Goal: Task Accomplishment & Management: Manage account settings

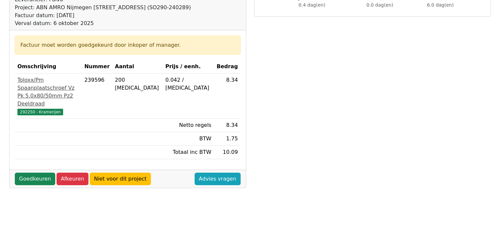
scroll to position [132, 0]
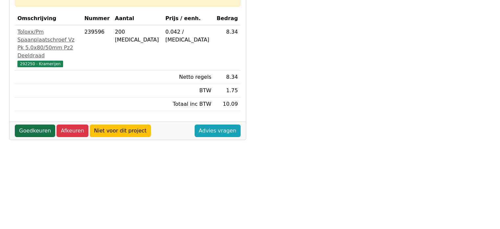
click at [28, 137] on link "Goedkeuren" at bounding box center [35, 130] width 40 height 12
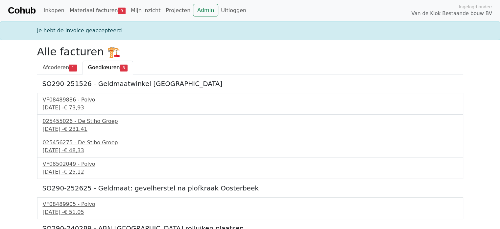
click at [72, 101] on div "VF08489886 - Polvo" at bounding box center [250, 100] width 415 height 8
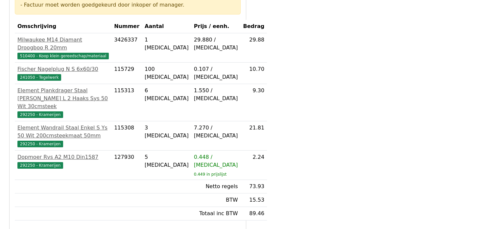
scroll to position [230, 0]
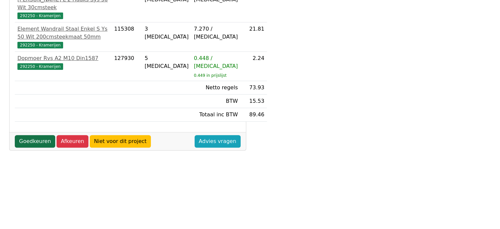
click at [28, 147] on link "Goedkeuren" at bounding box center [35, 141] width 40 height 12
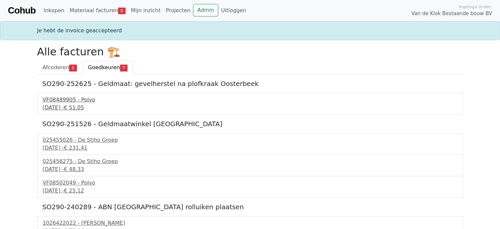
click at [70, 103] on div "VF08489905 - Polvo" at bounding box center [250, 100] width 415 height 8
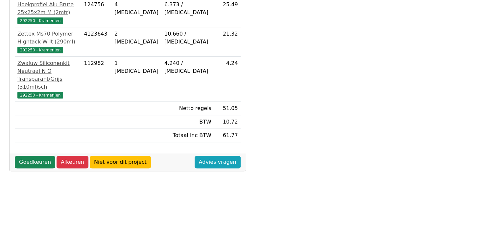
scroll to position [164, 0]
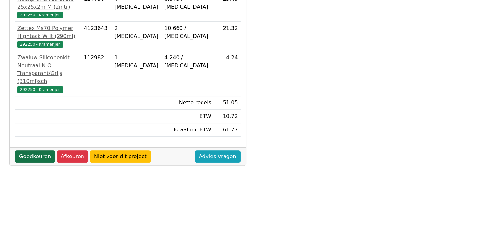
click at [29, 150] on link "Goedkeuren" at bounding box center [35, 156] width 40 height 12
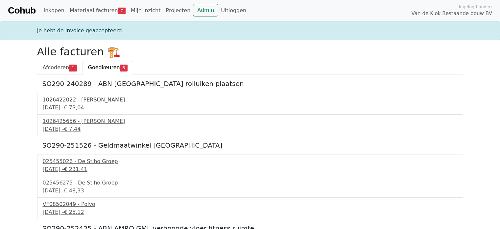
click at [66, 103] on div "1026422022 - [PERSON_NAME]" at bounding box center [250, 100] width 415 height 8
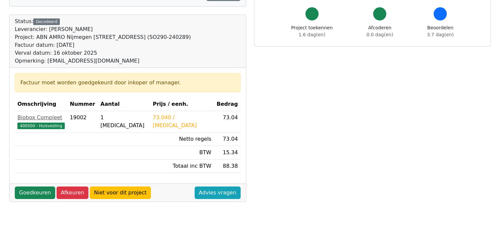
scroll to position [66, 0]
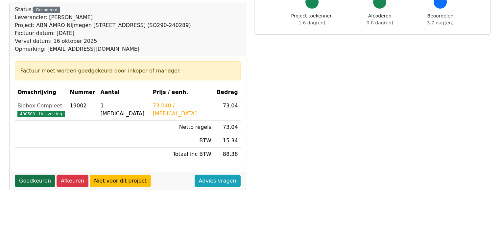
click at [28, 180] on link "Goedkeuren" at bounding box center [35, 180] width 40 height 12
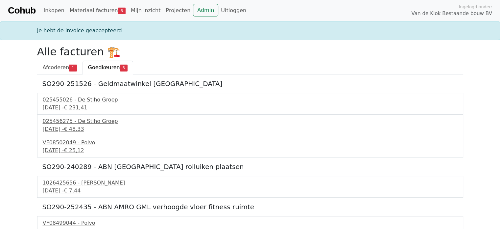
click at [73, 102] on div "025455026 - De Stiho Groep" at bounding box center [250, 100] width 415 height 8
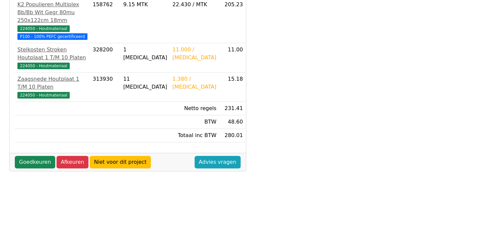
scroll to position [164, 0]
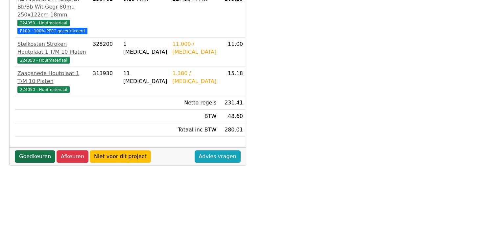
click at [34, 150] on link "Goedkeuren" at bounding box center [35, 156] width 40 height 12
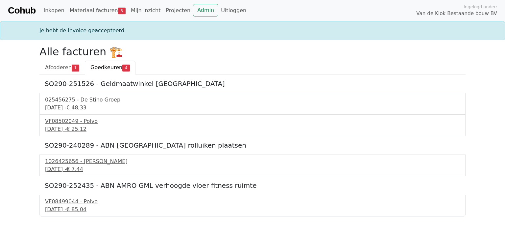
click at [82, 103] on div "025456275 - De Stiho Groep" at bounding box center [252, 100] width 415 height 8
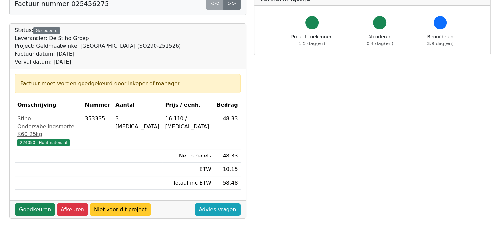
scroll to position [66, 0]
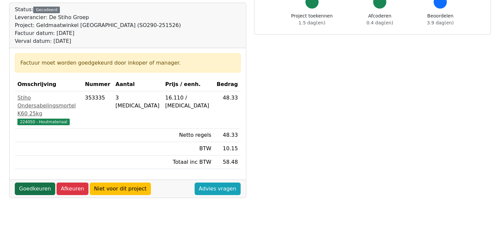
click at [37, 182] on link "Goedkeuren" at bounding box center [35, 188] width 40 height 12
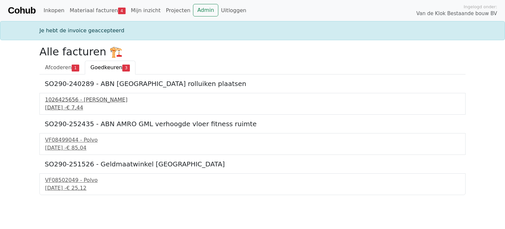
click at [74, 105] on div "17 september 2025 - € 7,44" at bounding box center [252, 108] width 415 height 8
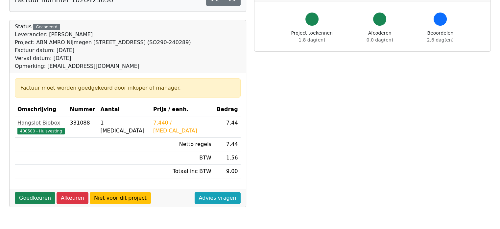
scroll to position [66, 0]
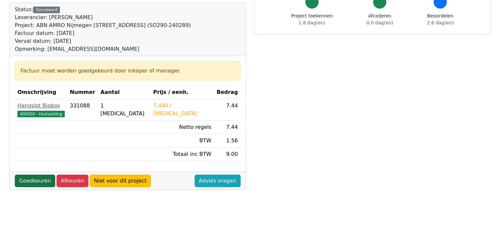
click at [35, 181] on link "Goedkeuren" at bounding box center [35, 180] width 40 height 12
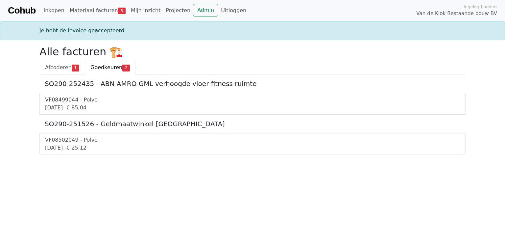
click at [60, 102] on div "VF08499044 - Polvo" at bounding box center [252, 100] width 415 height 8
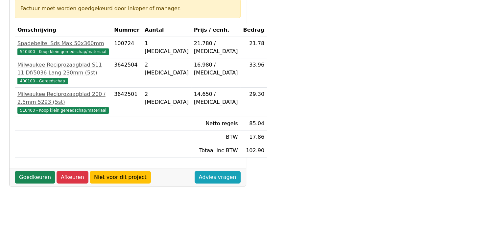
scroll to position [132, 0]
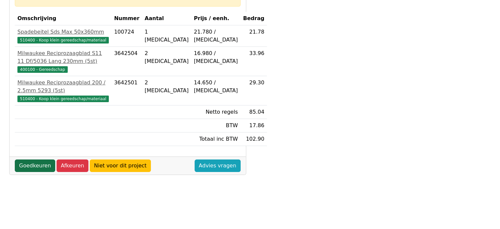
click at [29, 172] on link "Goedkeuren" at bounding box center [35, 165] width 40 height 12
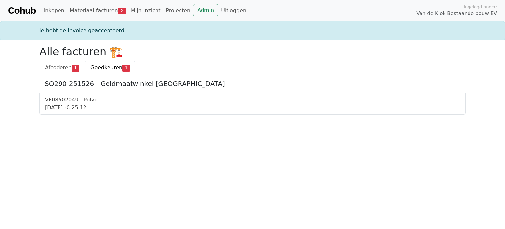
click at [71, 98] on div "VF08502049 - Polvo" at bounding box center [252, 100] width 415 height 8
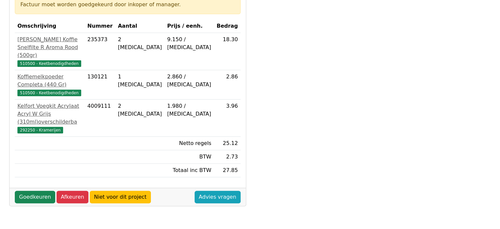
scroll to position [132, 0]
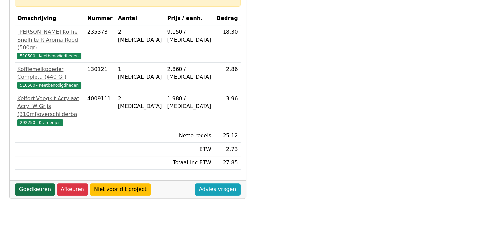
click at [32, 187] on link "Goedkeuren" at bounding box center [35, 189] width 40 height 12
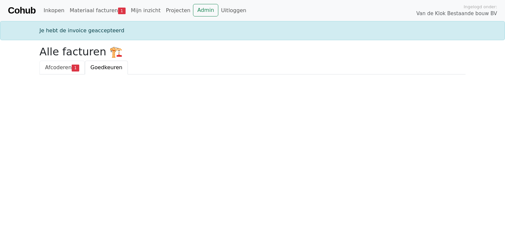
click at [58, 67] on span "Afcoderen" at bounding box center [58, 67] width 27 height 6
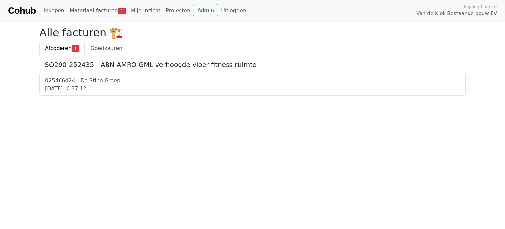
click at [70, 84] on div "025466424 - De Stiho Groep" at bounding box center [252, 81] width 415 height 8
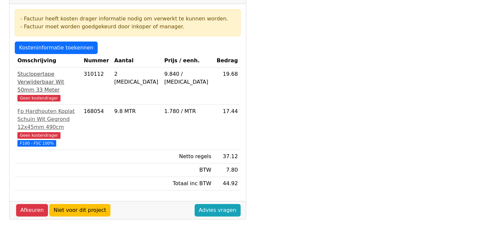
scroll to position [99, 0]
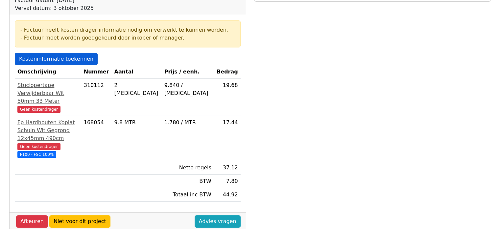
click at [53, 57] on link "Kosteninformatie toekennen" at bounding box center [56, 59] width 83 height 12
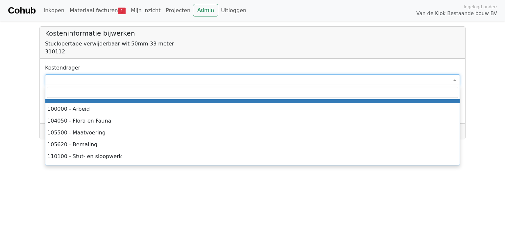
click at [70, 82] on span at bounding box center [252, 79] width 415 height 11
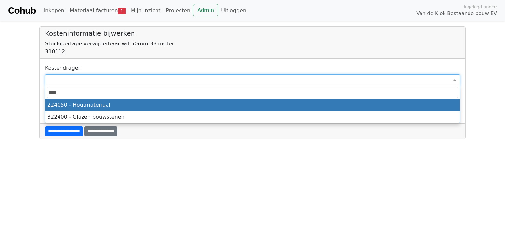
type input "****"
select select "****"
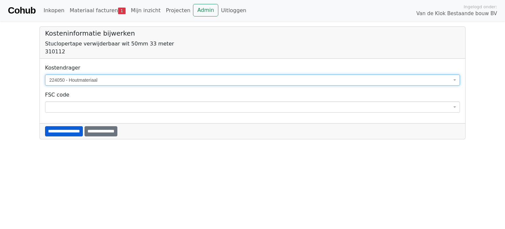
click at [79, 132] on input "**********" at bounding box center [64, 131] width 38 height 10
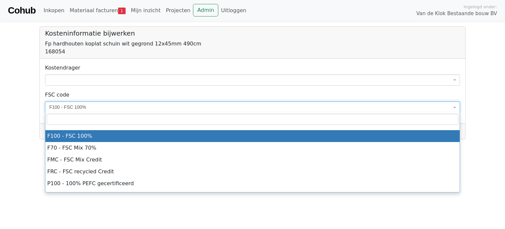
click at [90, 104] on span "F100 - FSC 100%" at bounding box center [250, 107] width 402 height 7
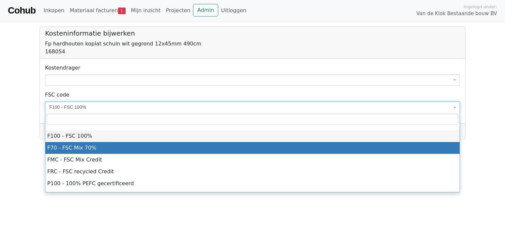
select select "*****"
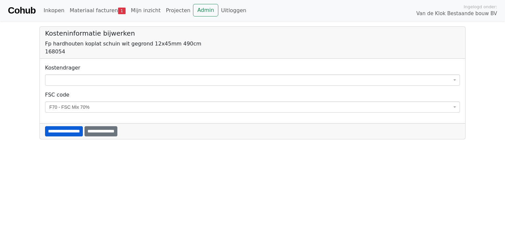
click at [72, 131] on input "**********" at bounding box center [64, 131] width 38 height 10
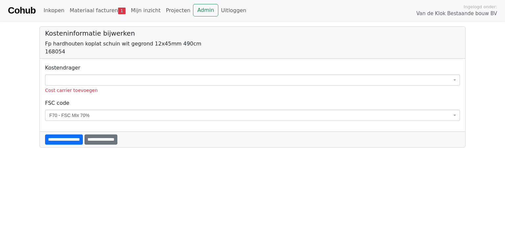
click at [70, 79] on span at bounding box center [252, 79] width 415 height 11
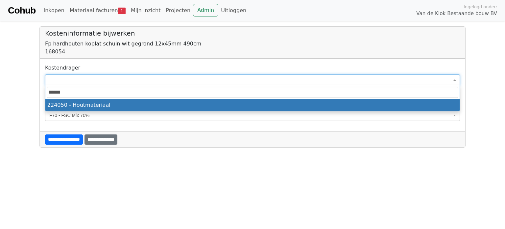
type input "******"
select select "****"
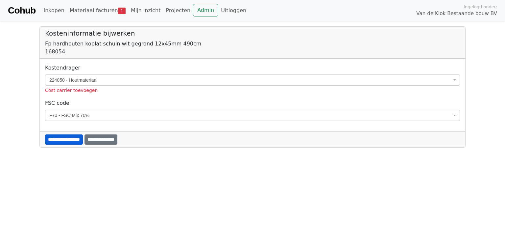
click at [68, 140] on input "**********" at bounding box center [64, 139] width 38 height 10
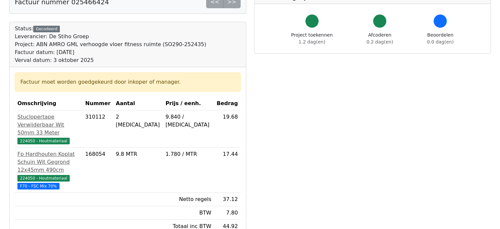
scroll to position [164, 0]
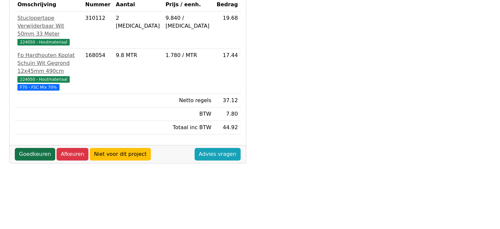
click at [35, 148] on link "Goedkeuren" at bounding box center [35, 154] width 40 height 12
